Goal: Contribute content

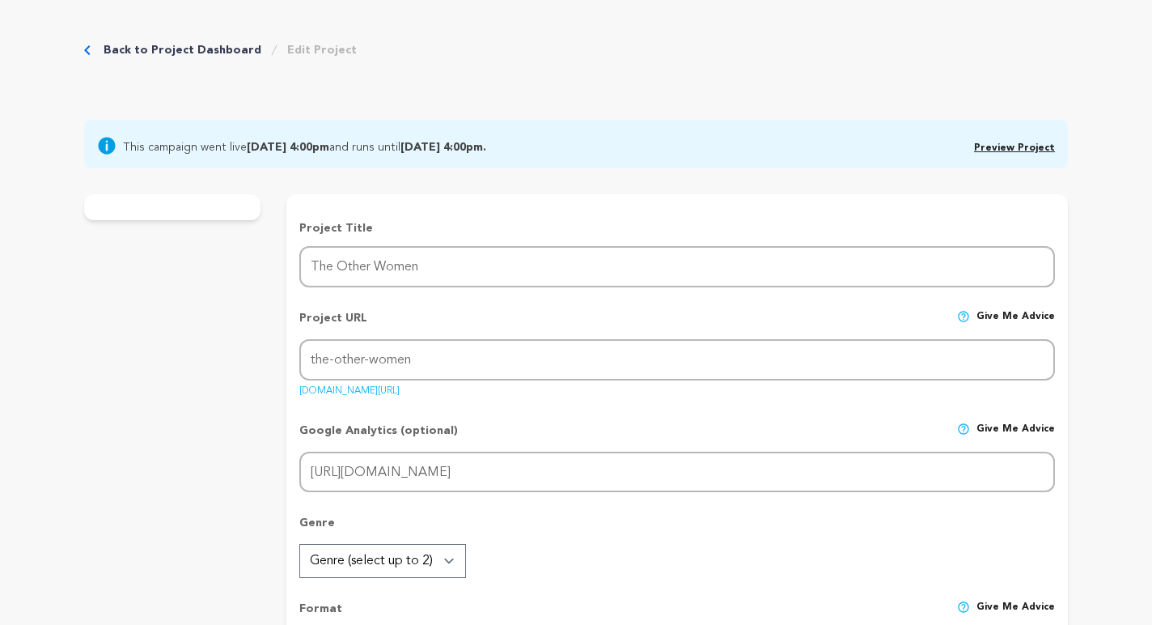
radio input "true"
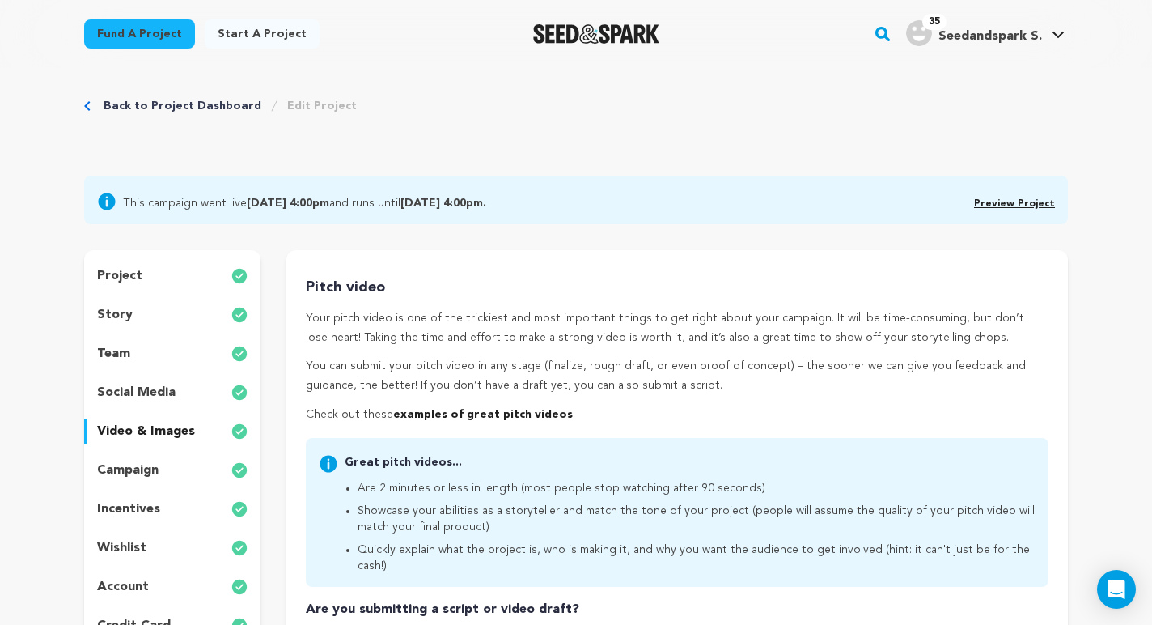
scroll to position [11, 0]
click at [128, 315] on p "story" at bounding box center [115, 316] width 36 height 19
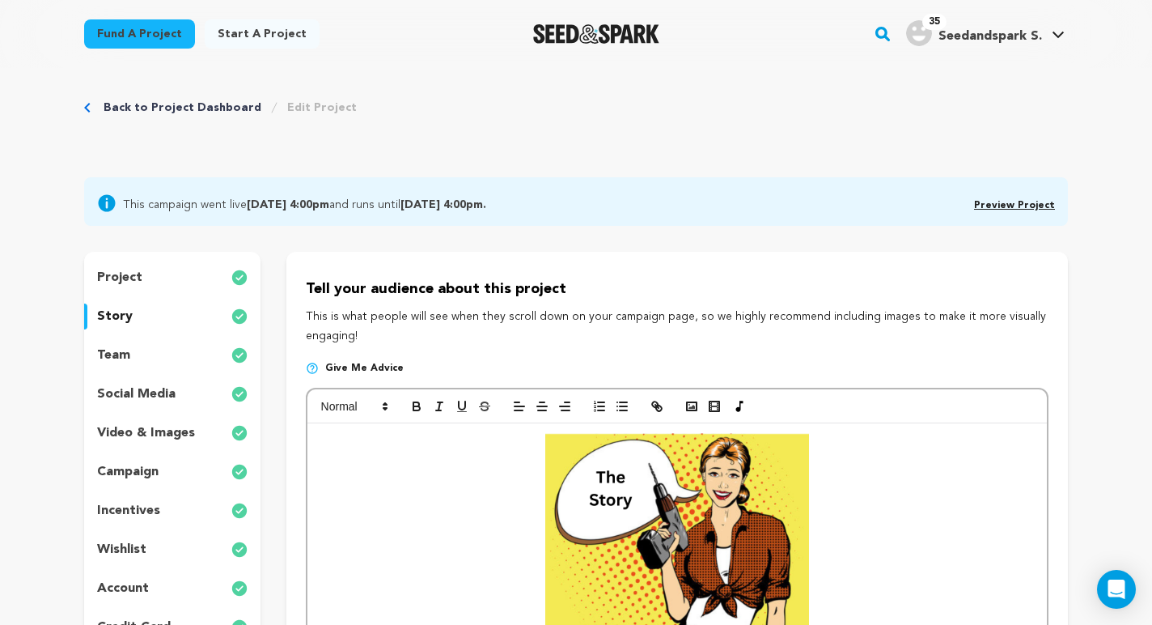
click at [1015, 202] on link "Preview Project" at bounding box center [1014, 206] width 81 height 10
